Goal: Task Accomplishment & Management: Complete application form

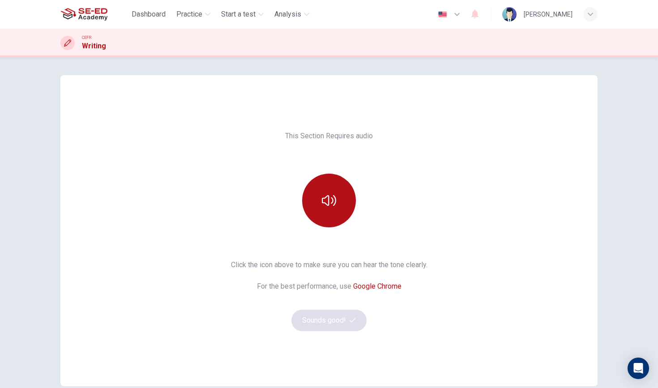
click at [527, 160] on div "This Section Requires audio Click the icon above to make sure you can hear the …" at bounding box center [328, 231] width 537 height 236
click at [336, 202] on button "button" at bounding box center [329, 201] width 54 height 54
click at [334, 322] on button "Sounds good!" at bounding box center [328, 320] width 75 height 21
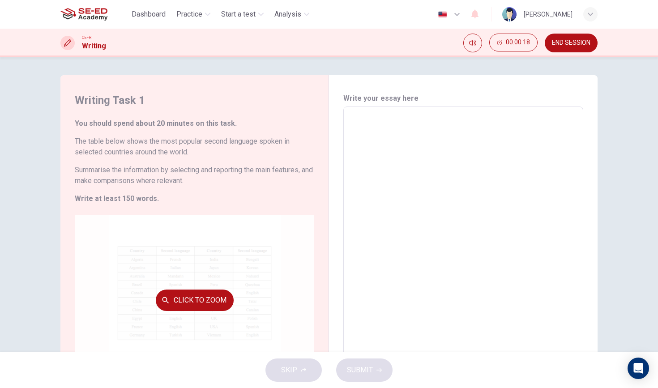
click at [216, 298] on button "Click to Zoom" at bounding box center [195, 300] width 78 height 21
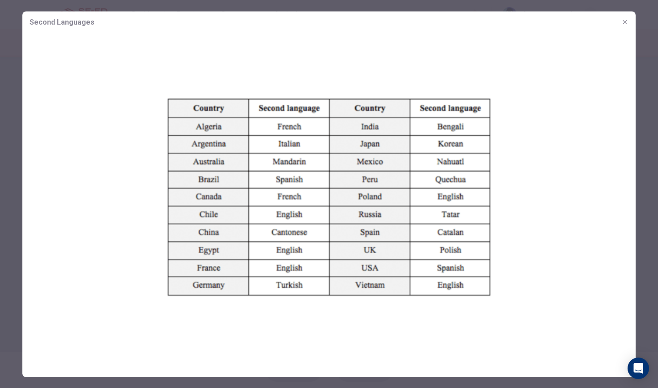
click at [626, 24] on icon "button" at bounding box center [624, 21] width 7 height 7
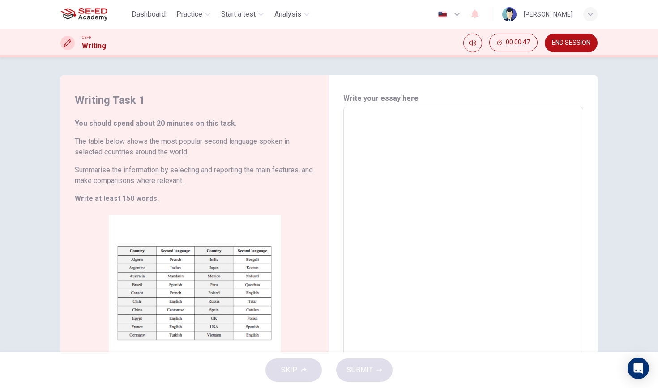
click at [399, 126] on textarea at bounding box center [463, 239] width 227 height 250
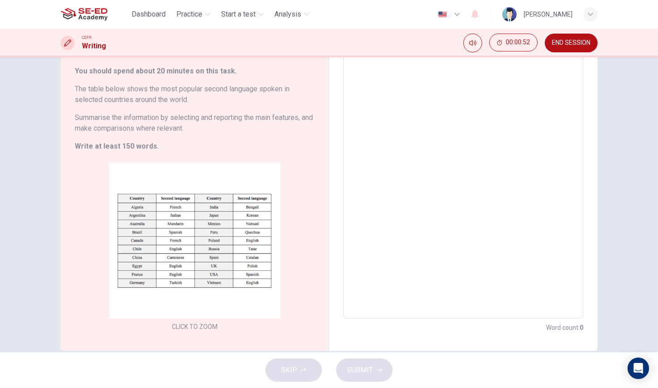
scroll to position [32, 0]
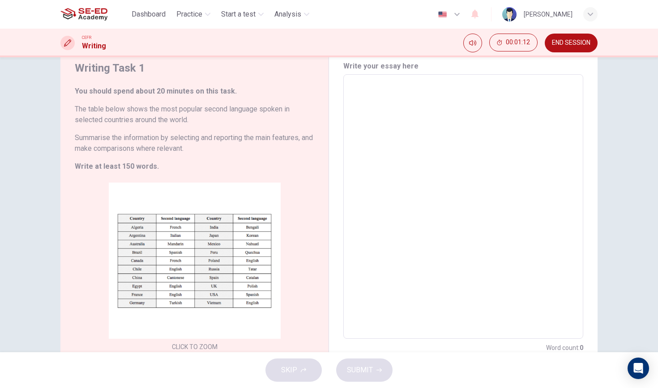
type textarea "โ"
type textarea "x"
type textarea "โ"
type textarea "x"
type textarea "โพ"
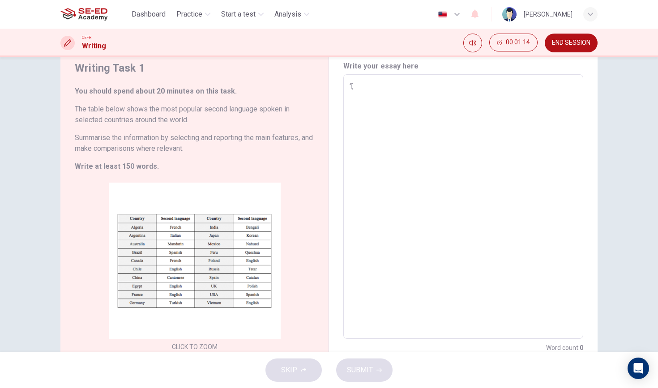
type textarea "x"
type textarea "โพน"
type textarea "x"
type textarea "โพ"
type textarea "x"
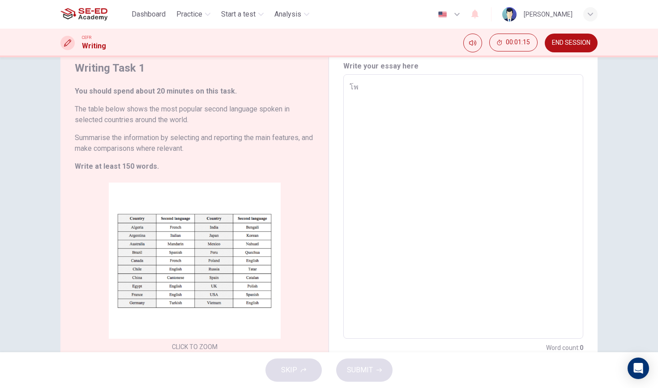
type textarea "โ"
type textarea "x"
type textarea "F"
type textarea "x"
type textarea "Fo"
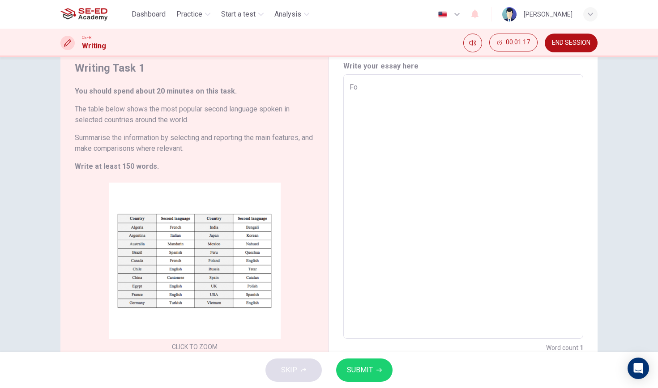
type textarea "x"
type textarea "For"
type textarea "x"
type textarea "Fo"
type textarea "x"
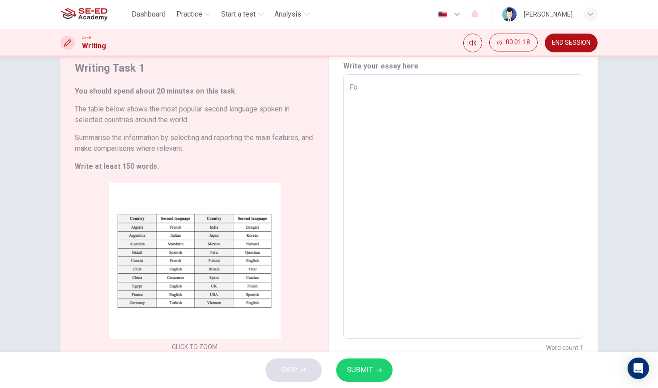
type textarea "F"
type textarea "x"
type textarea "Fr"
type textarea "x"
type textarea "Fro"
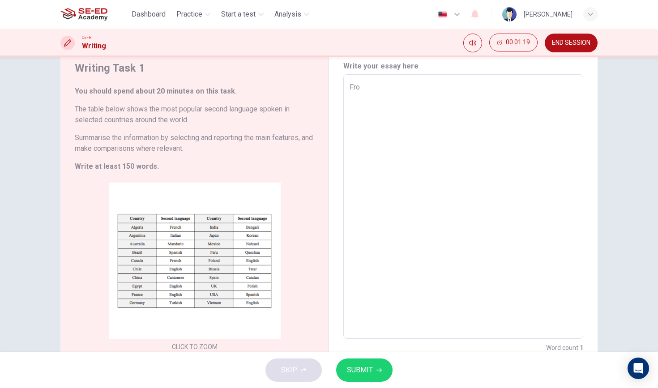
type textarea "x"
type textarea "From"
type textarea "x"
type textarea "From"
type textarea "x"
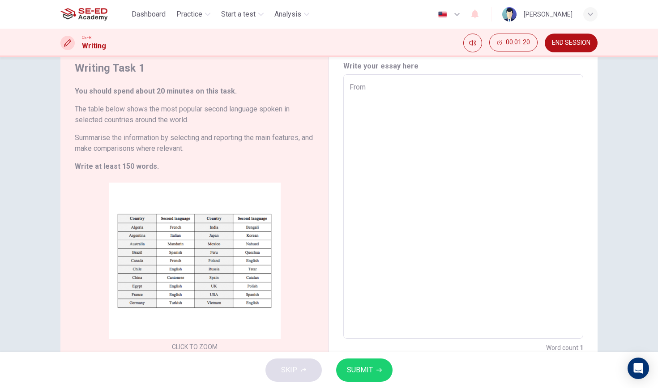
type textarea "From t"
type textarea "x"
type textarea "From th"
type textarea "x"
type textarea "From t"
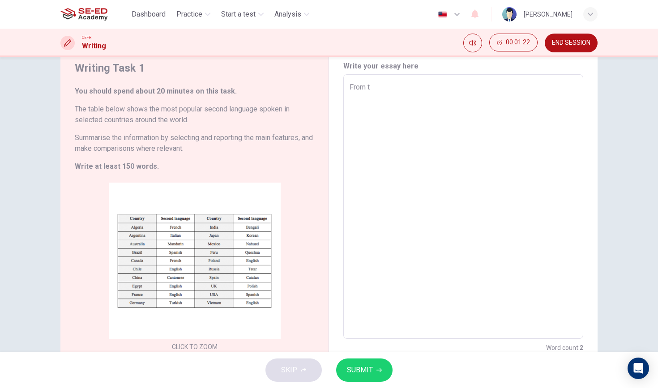
type textarea "x"
type textarea "From"
type textarea "x"
type textarea "From"
type textarea "x"
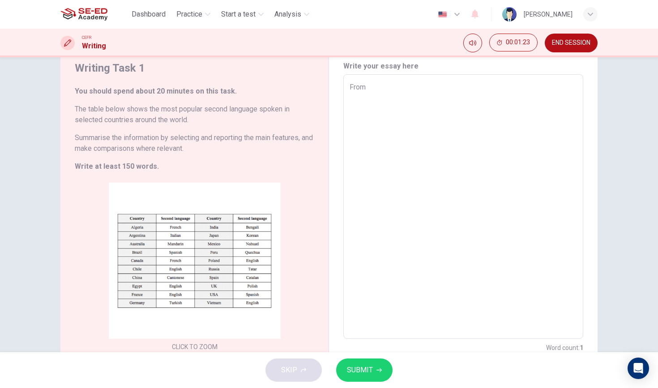
type textarea "Fro"
type textarea "x"
type textarea "Fr"
type textarea "x"
type textarea "F"
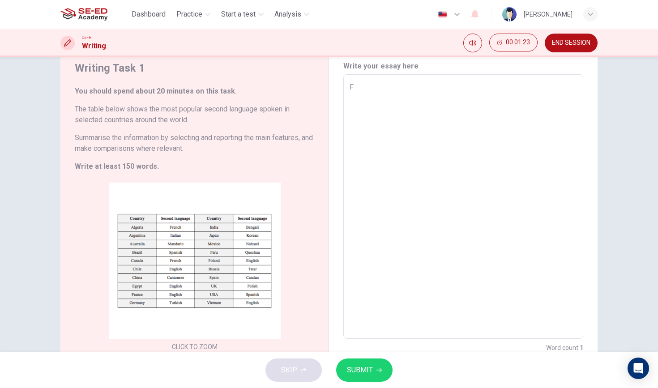
type textarea "x"
type textarea "T"
type textarea "x"
type textarea "Th"
type textarea "x"
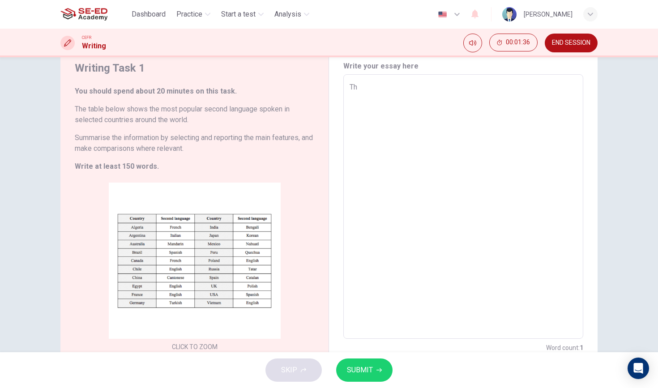
type textarea "Thi"
type textarea "x"
type textarea "This"
type textarea "x"
type textarea "This"
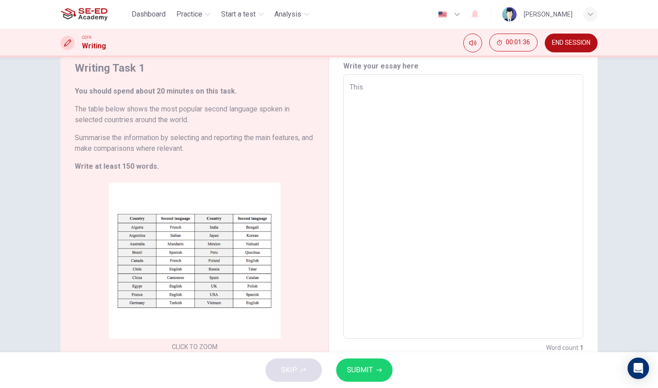
type textarea "x"
type textarea "This i"
type textarea "x"
type textarea "This in"
type textarea "x"
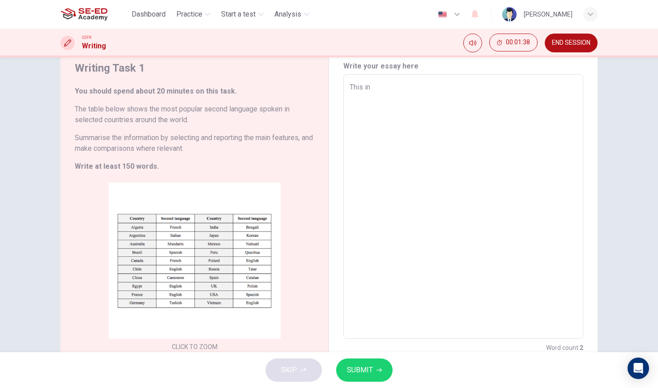
type textarea "This inf"
type textarea "x"
type textarea "This info"
type textarea "x"
type textarea "This infor"
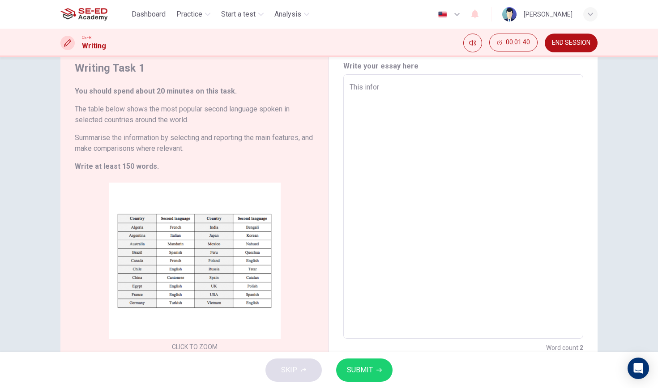
type textarea "x"
type textarea "This inform"
type textarea "x"
type textarea "This informa"
type textarea "x"
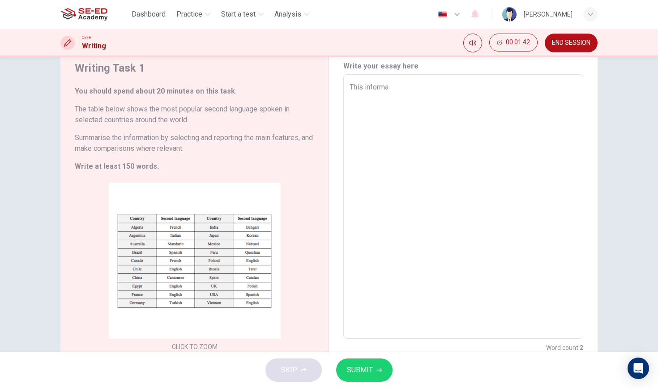
type textarea "This informat"
type textarea "x"
type textarea "This informati"
type textarea "x"
type textarea "This informatin"
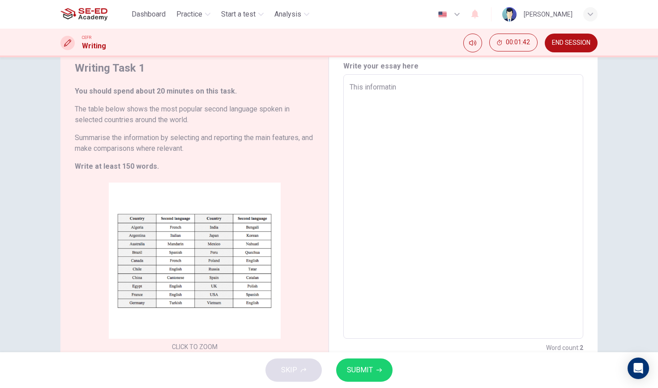
type textarea "x"
type textarea "This informati"
type textarea "x"
type textarea "This informat"
type textarea "x"
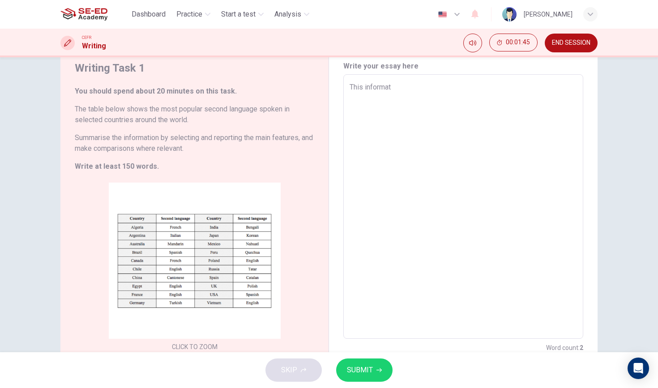
type textarea "This informati"
type textarea "x"
type textarea "This informatio"
type textarea "x"
type textarea "This information"
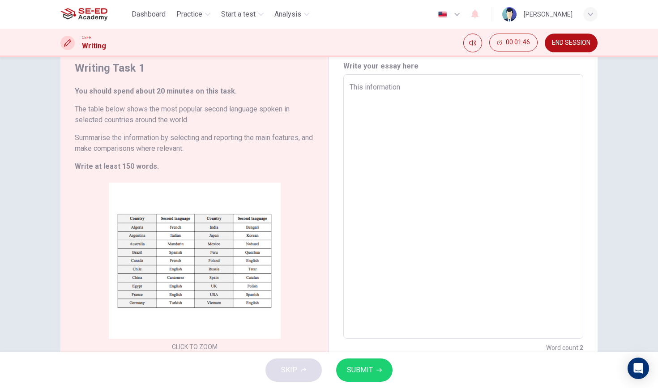
type textarea "x"
type textarea "This information"
type textarea "x"
type textarea "This information s"
type textarea "x"
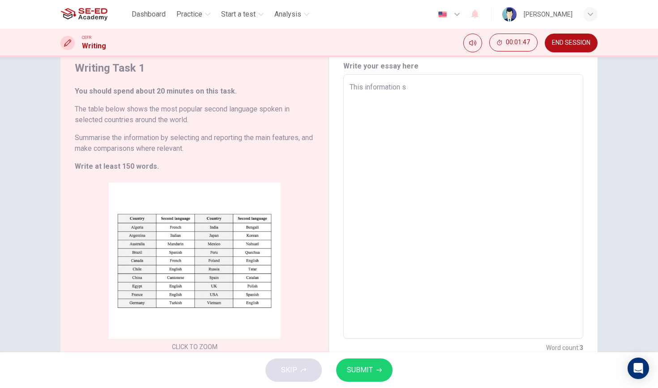
type textarea "This information sh"
type textarea "x"
type textarea "This information sho"
type textarea "x"
type textarea "This information shoa"
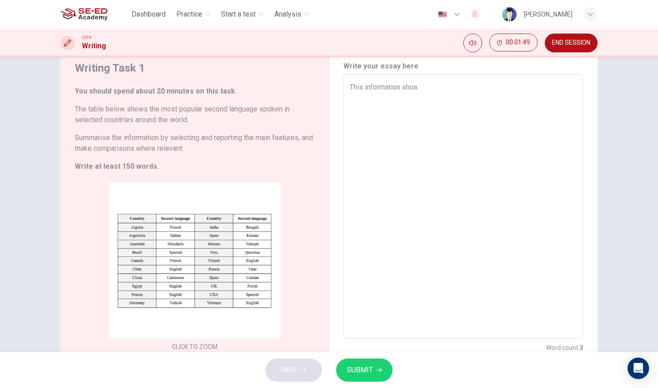
type textarea "x"
type textarea "This information sho"
type textarea "x"
type textarea "This information show"
type textarea "x"
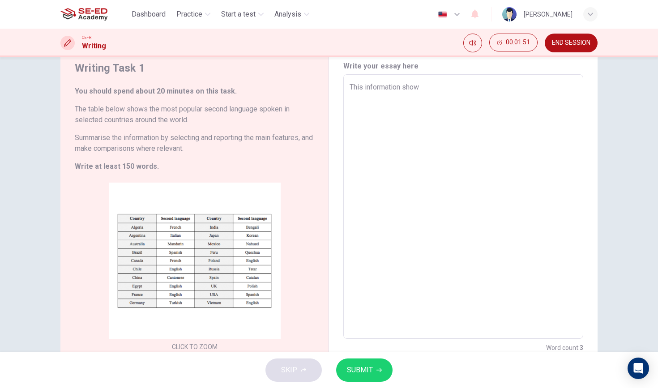
type textarea "This information shows"
type textarea "x"
type textarea "This information shows"
type textarea "x"
type textarea "This information shows t"
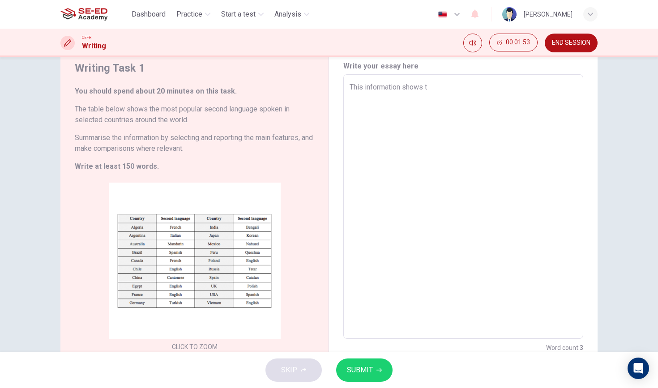
type textarea "x"
type textarea "This information shows th"
type textarea "x"
type textarea "This information shows the"
type textarea "x"
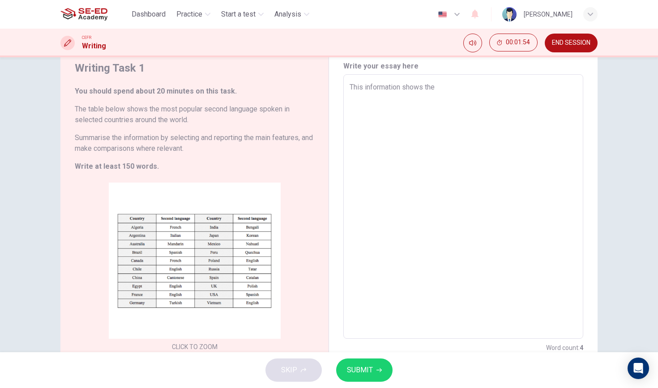
type textarea "This information shows the"
type textarea "x"
type textarea "This information shows the m"
type textarea "x"
type textarea "This information shows the mo"
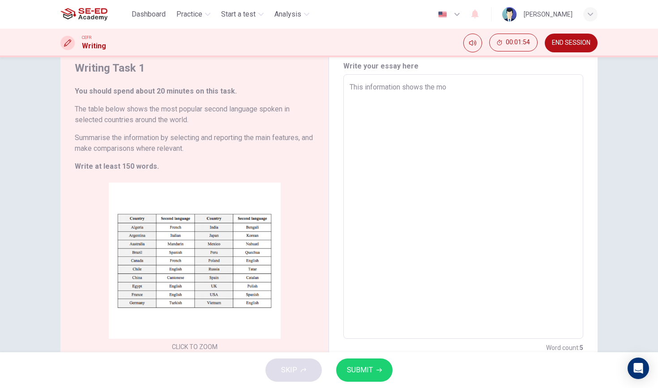
type textarea "x"
type textarea "This information shows the mos"
type textarea "x"
type textarea "This information shows the most"
type textarea "x"
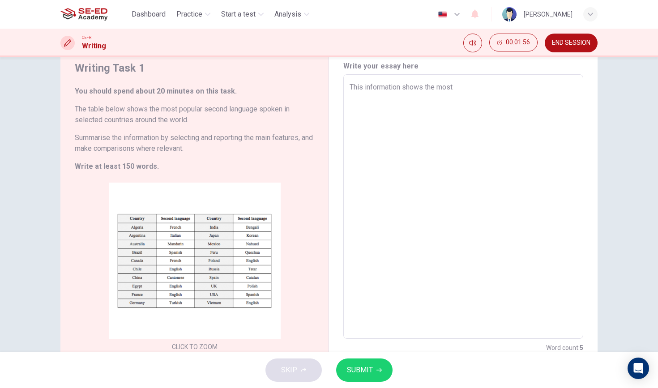
type textarea "This information shows the most"
type textarea "x"
type textarea "This information shows the most p"
type textarea "x"
type textarea "This information shows the most pp"
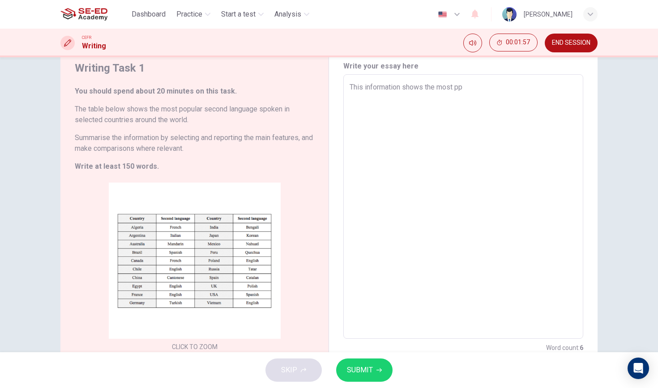
type textarea "x"
type textarea "This information shows the most p"
type textarea "x"
type textarea "This information shows the most po"
type textarea "x"
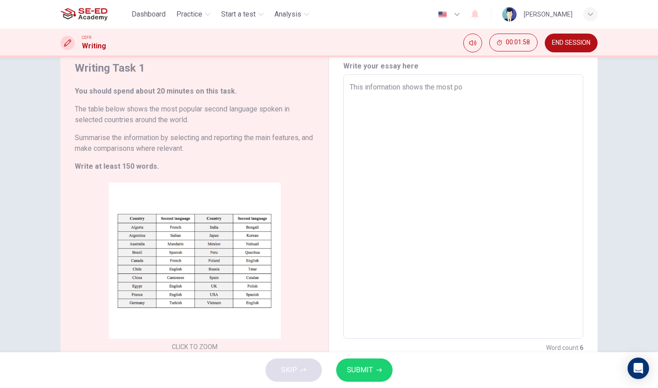
type textarea "This information shows the most pop"
type textarea "x"
type textarea "This information shows the most popu"
type textarea "x"
type textarea "This information shows the most popul"
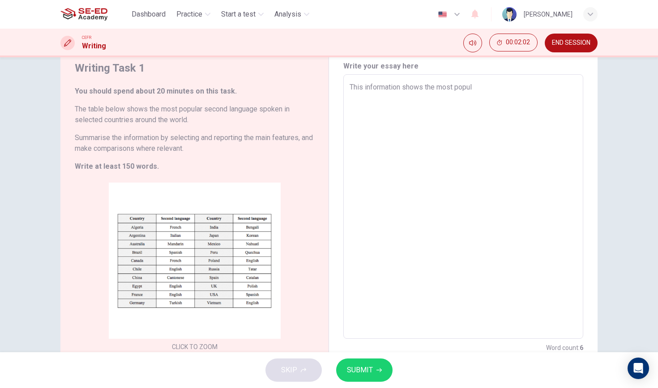
type textarea "x"
type textarea "This information shows the most popula"
type textarea "x"
type textarea "This information shows the most popular"
type textarea "x"
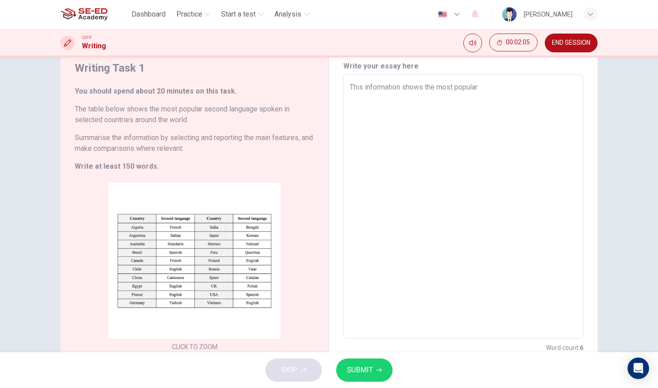
type textarea "This information shows the most popular"
type textarea "x"
type textarea "This information shows the most popular s"
type textarea "x"
type textarea "This information shows the most popular se"
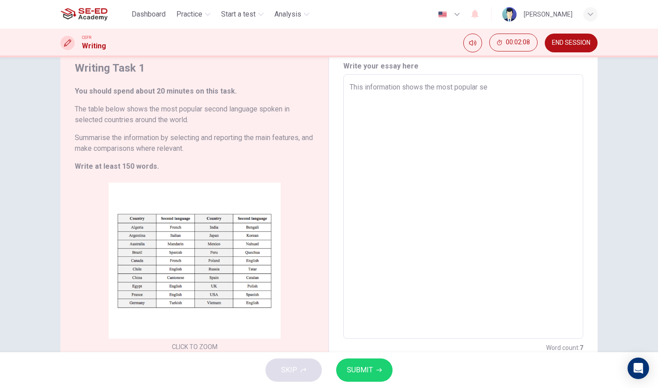
type textarea "x"
type textarea "This information shows the most popular sec"
type textarea "x"
type textarea "This information shows the most popular seco"
type textarea "x"
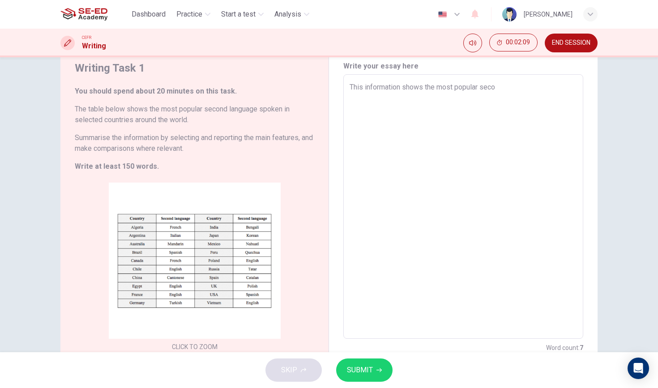
type textarea "This information shows the most popular secom"
type textarea "x"
type textarea "This information shows the most popular seco"
type textarea "x"
type textarea "This information shows the most popular secon"
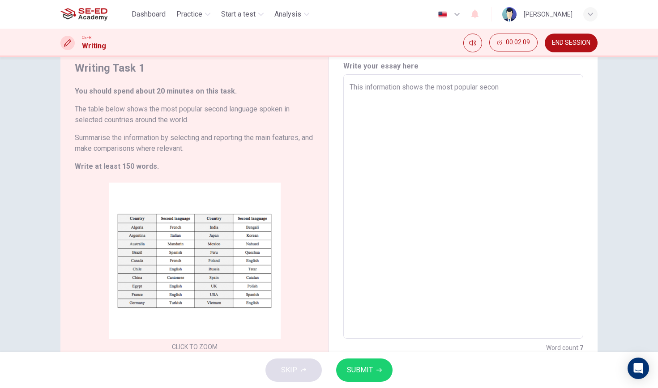
type textarea "x"
type textarea "This information shows the most popular second"
type textarea "x"
type textarea "This information shows the most popular second"
type textarea "x"
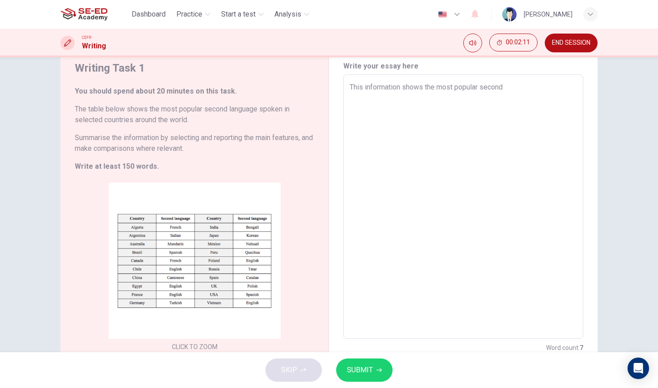
type textarea "This information shows the most popular second l"
type textarea "x"
type textarea "This information shows the most popular second la"
type textarea "x"
type textarea "This information shows the most popular second lan"
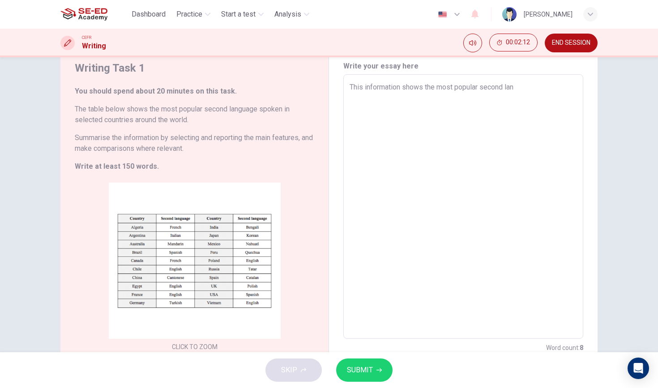
type textarea "x"
type textarea "This information shows the most popular second lang"
type textarea "x"
type textarea "This information shows the most popular second langu"
type textarea "x"
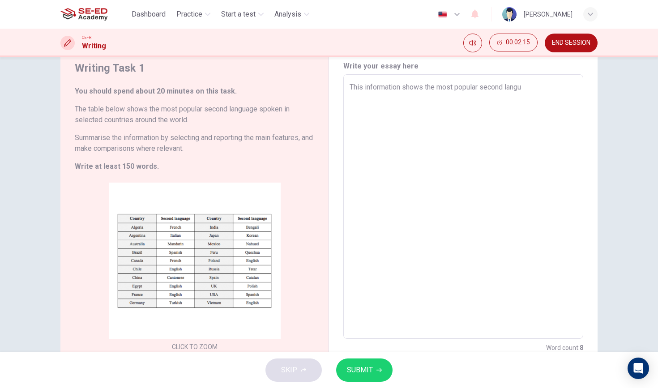
type textarea "This information shows the most popular second langua"
type textarea "x"
type textarea "This information shows the most popular second languag"
type textarea "x"
type textarea "This information shows the most popular second language"
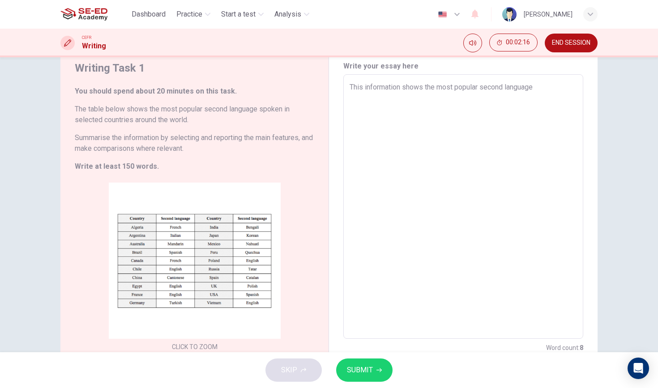
type textarea "x"
type textarea "This information shows the most popular second language"
type textarea "x"
type textarea "This information shows the most popular second language s"
type textarea "x"
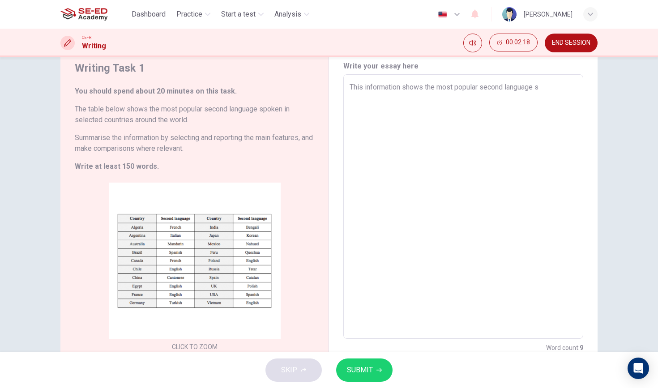
type textarea "This information shows the most popular second language sp"
type textarea "x"
type textarea "This information shows the most popular second language spo"
type textarea "x"
type textarea "This information shows the most popular second language spok"
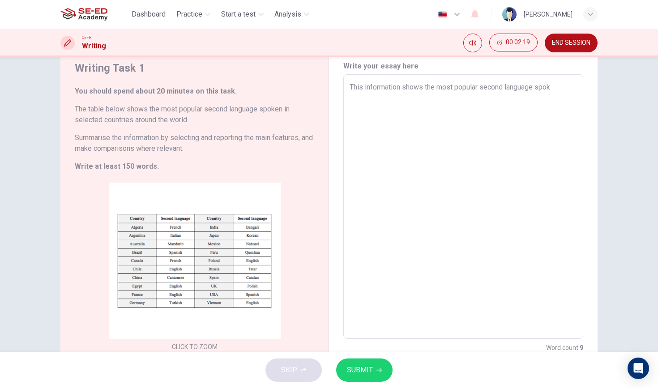
type textarea "x"
type textarea "This information shows the most popular second language spoke"
type textarea "x"
type textarea "This information shows the most popular second language spoken"
type textarea "x"
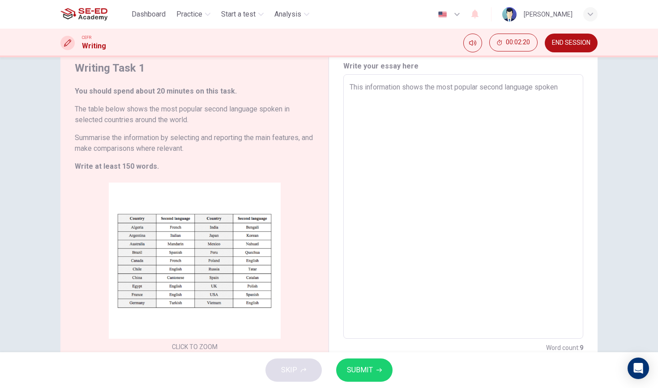
type textarea "This information shows the most popular second language spoken"
type textarea "x"
type textarea "This information shows the most popular second language spoken i"
type textarea "x"
type textarea "This information shows the most popular second language spoken in"
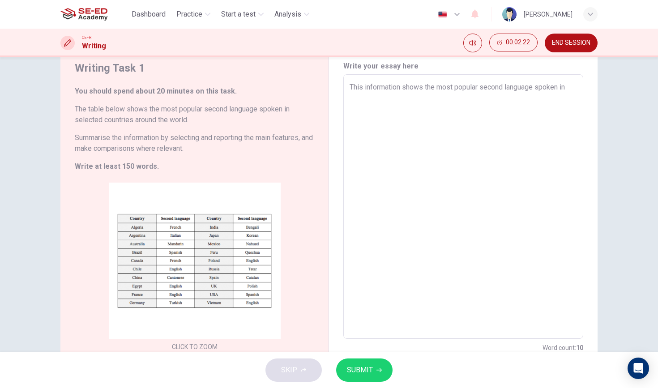
type textarea "x"
type textarea "This information shows the most popular second language spoken in"
type textarea "x"
type textarea "This information shows the most popular second language spoken in s"
type textarea "x"
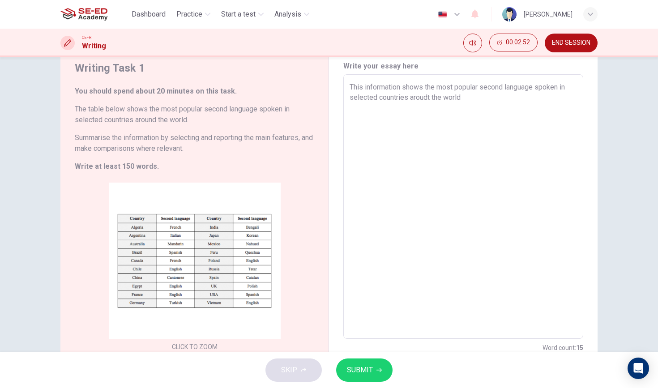
click at [351, 86] on textarea "This information shows the most popular second language spoken in selected coun…" at bounding box center [463, 207] width 227 height 250
click at [370, 87] on textarea "First, This information shows the most popular second language spoken in select…" at bounding box center [463, 207] width 227 height 250
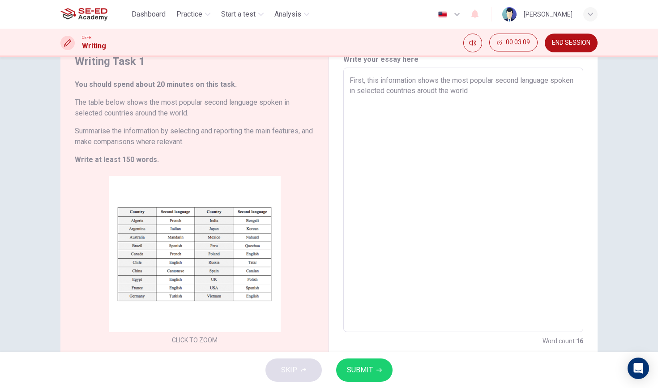
scroll to position [33, 0]
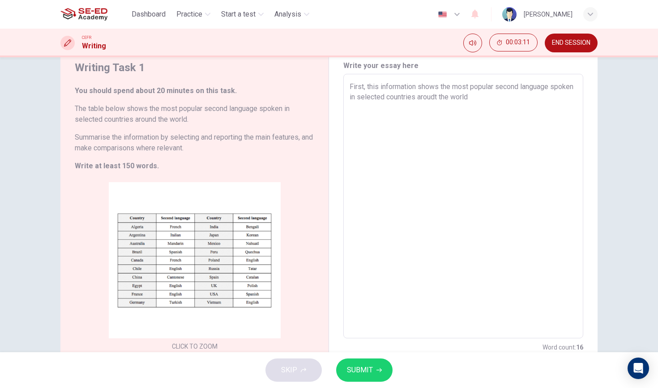
click at [506, 101] on textarea "First, this information shows the most popular second language spoken in select…" at bounding box center [463, 206] width 227 height 250
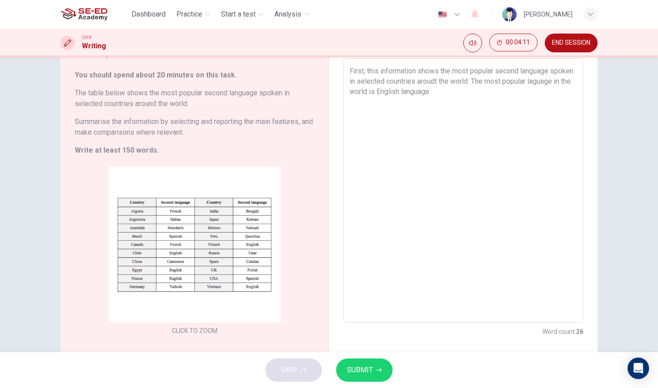
scroll to position [49, 0]
click at [362, 366] on span "SUBMIT" at bounding box center [360, 370] width 26 height 13
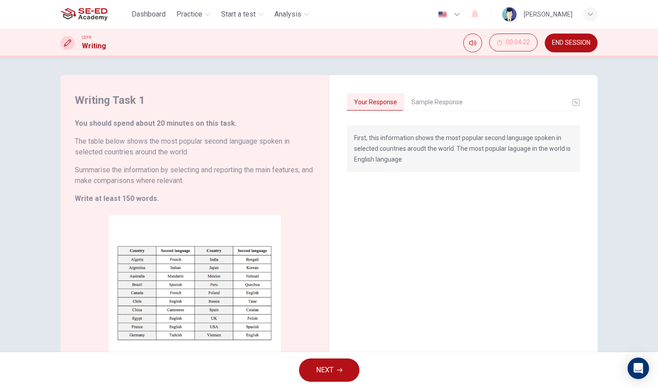
scroll to position [0, 0]
click at [449, 100] on button "Sample Response" at bounding box center [437, 102] width 66 height 19
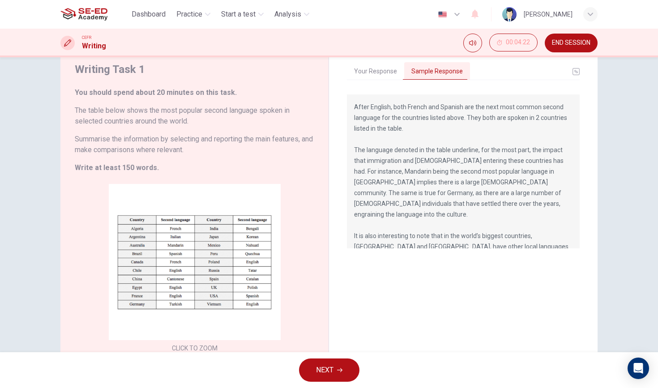
scroll to position [39, 0]
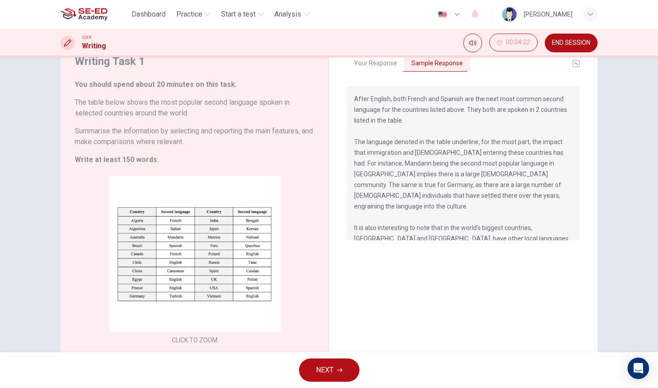
drag, startPoint x: 399, startPoint y: 143, endPoint x: 425, endPoint y: 145, distance: 26.4
click at [425, 145] on p "The table showcases the second most common language spoken in 20 countries from…" at bounding box center [463, 136] width 218 height 236
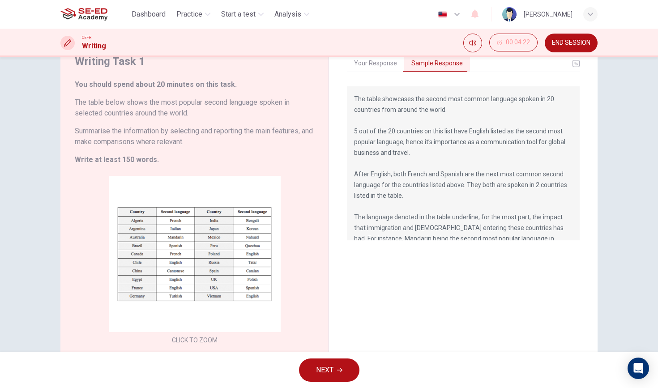
scroll to position [26, 0]
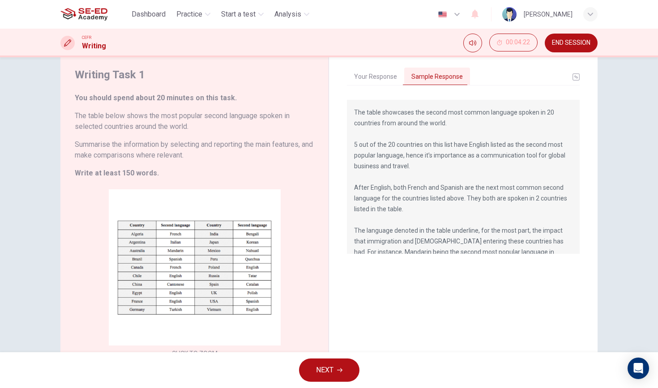
click at [344, 361] on button "NEXT" at bounding box center [329, 370] width 60 height 23
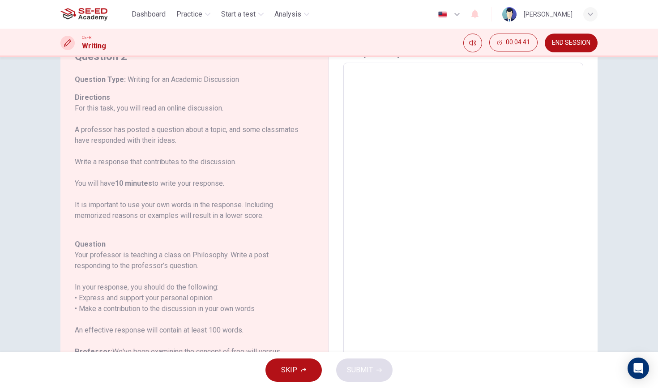
scroll to position [0, 0]
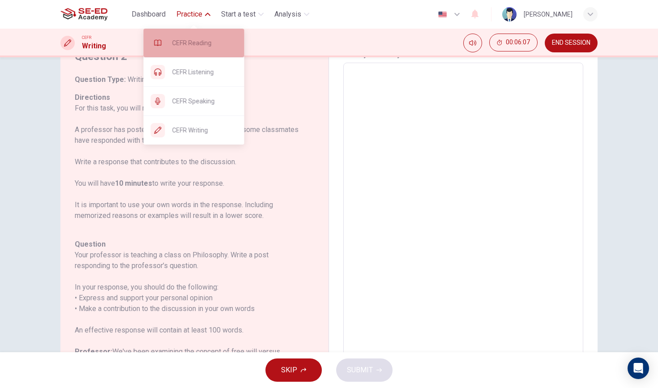
click at [215, 56] on div "CEFR Reading" at bounding box center [194, 43] width 101 height 29
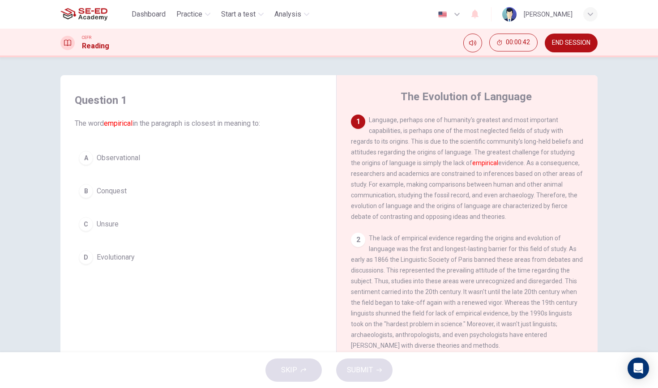
drag, startPoint x: 367, startPoint y: 119, endPoint x: 394, endPoint y: 129, distance: 28.8
click at [394, 129] on div "1 Language, perhaps one of humanity's greatest and most important capabilities,…" at bounding box center [467, 168] width 233 height 107
drag, startPoint x: 371, startPoint y: 121, endPoint x: 411, endPoint y: 173, distance: 65.6
click at [411, 173] on span "Language, perhaps one of humanity's greatest and most important capabilities, i…" at bounding box center [467, 168] width 232 height 104
click at [120, 162] on span "Observational" at bounding box center [118, 158] width 43 height 11
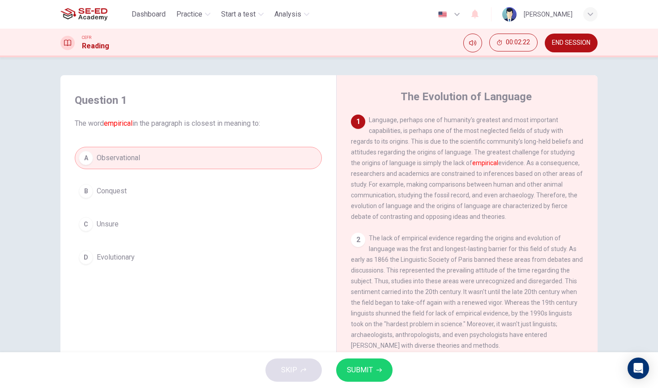
click at [353, 377] on button "SUBMIT" at bounding box center [364, 370] width 56 height 23
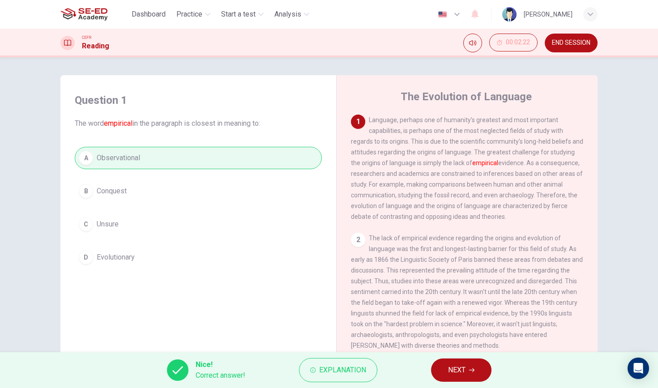
click at [445, 364] on button "NEXT" at bounding box center [461, 370] width 60 height 23
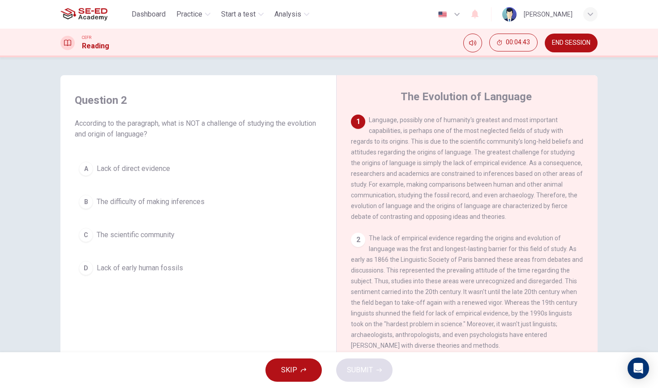
click at [566, 37] on button "END SESSION" at bounding box center [571, 43] width 53 height 19
